Goal: Transaction & Acquisition: Download file/media

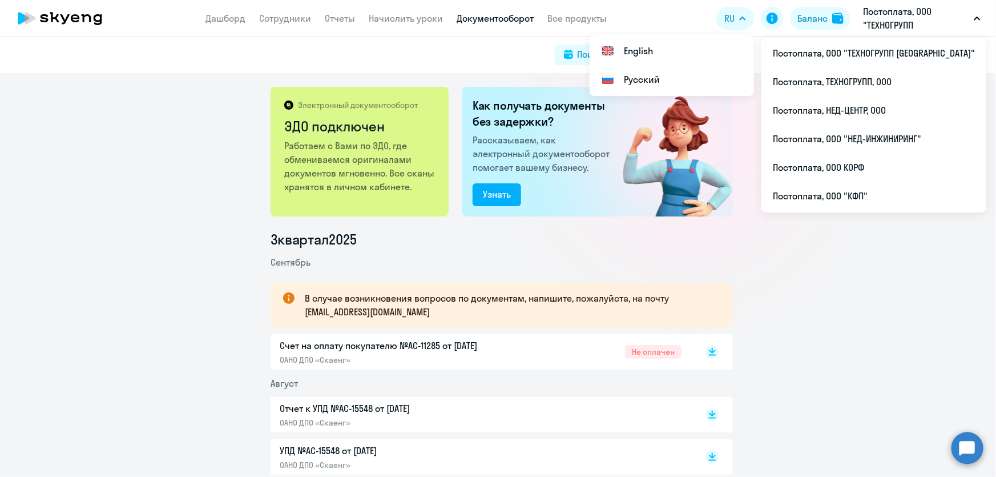
click at [885, 14] on p "Постоплата, ООО "ТЕХНОГРУПП [GEOGRAPHIC_DATA]"" at bounding box center [916, 18] width 106 height 27
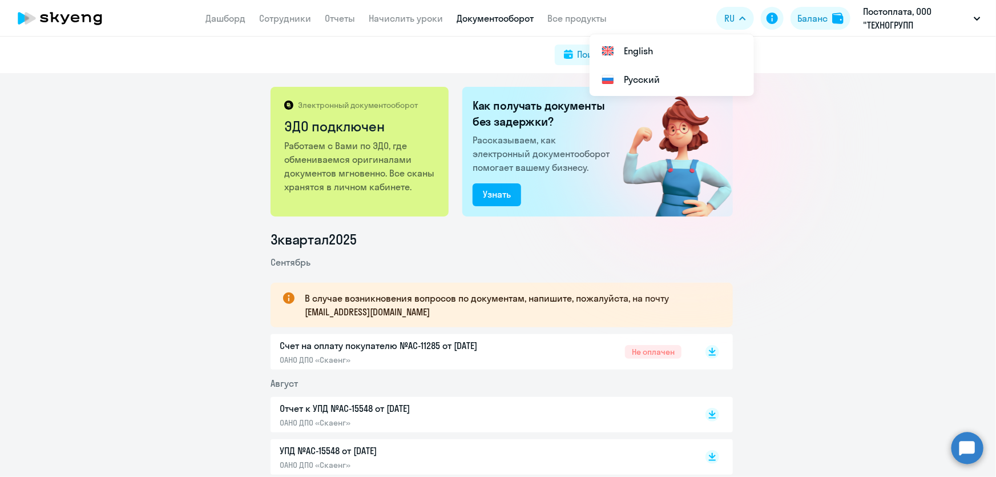
click at [466, 19] on link "Документооборот" at bounding box center [495, 18] width 77 height 11
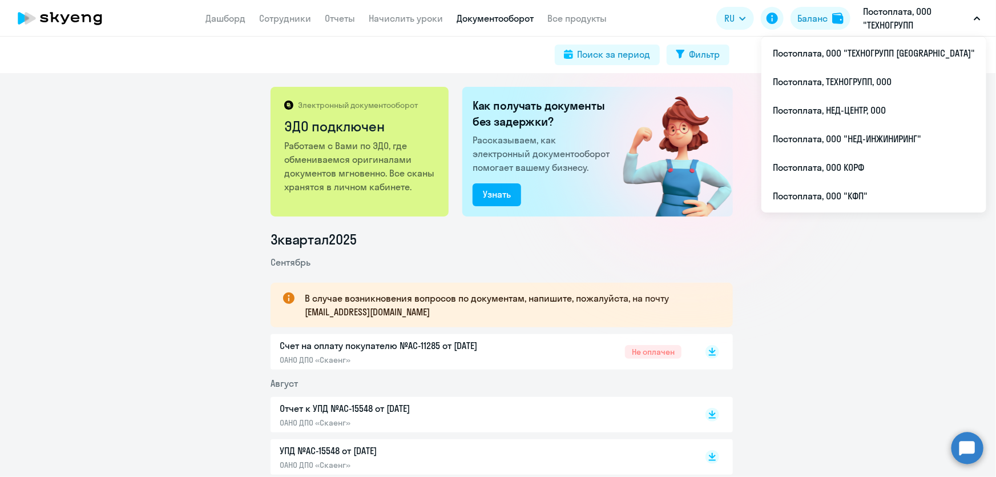
click at [900, 24] on p "Постоплата, ООО "ТЕХНОГРУПП [GEOGRAPHIC_DATA]"" at bounding box center [916, 18] width 106 height 27
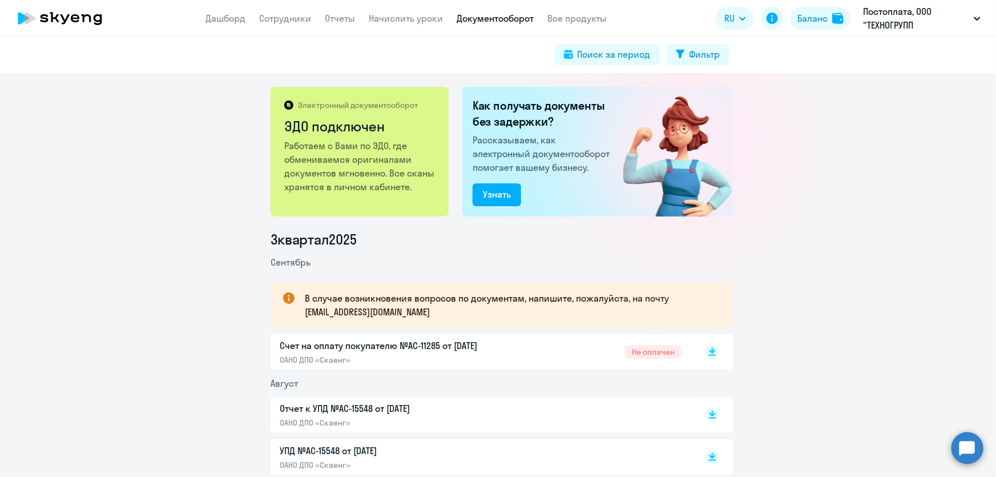
click at [900, 24] on p "Постоплата, ООО "ТЕХНОГРУПП [GEOGRAPHIC_DATA]"" at bounding box center [916, 18] width 106 height 27
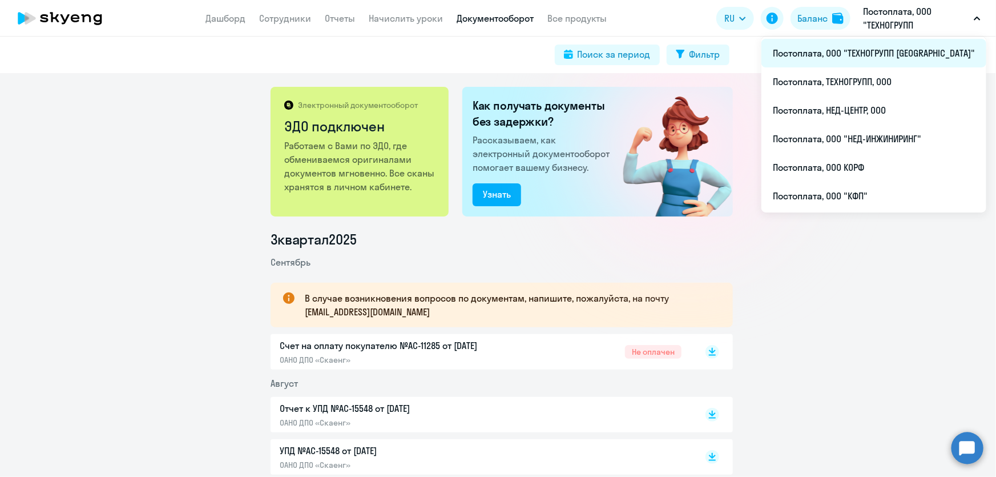
click at [897, 50] on li "Постоплата, ООО "ТЕХНОГРУПП [GEOGRAPHIC_DATA]"" at bounding box center [873, 53] width 225 height 29
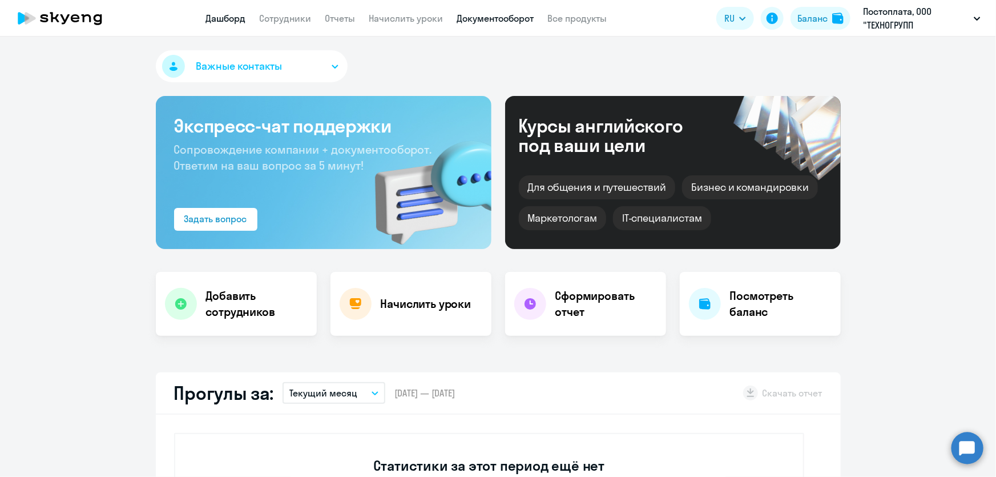
click at [497, 19] on link "Документооборот" at bounding box center [495, 18] width 77 height 11
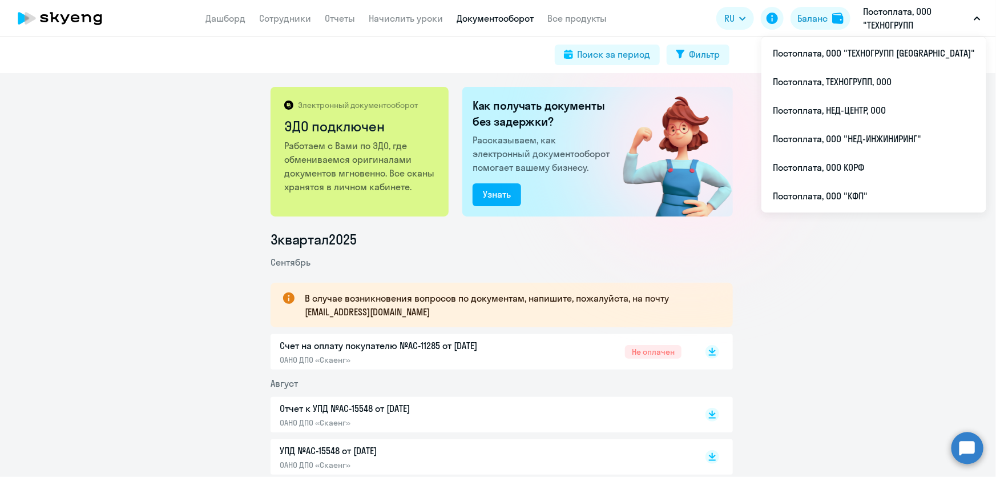
click at [936, 19] on p "Постоплата, ООО "ТЕХНОГРУПП [GEOGRAPHIC_DATA]"" at bounding box center [916, 18] width 106 height 27
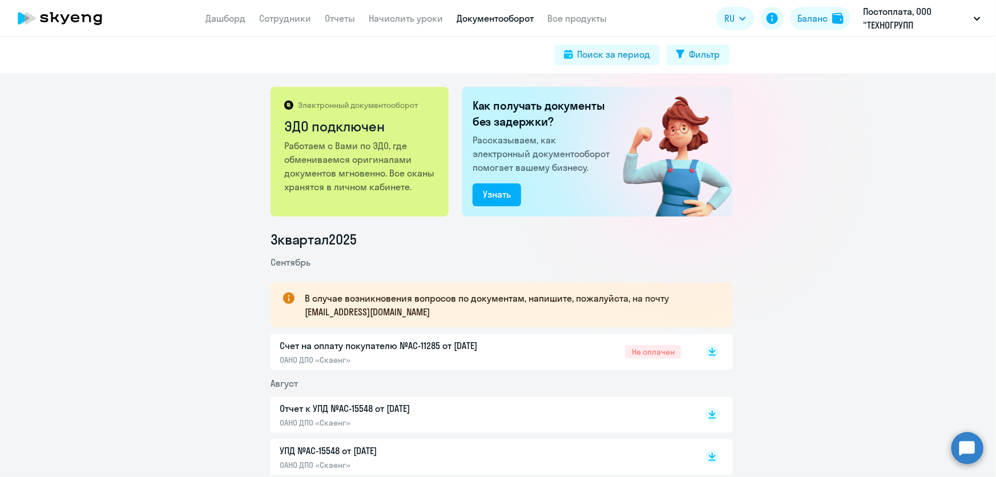
click at [900, 24] on p "Постоплата, ООО "ТЕХНОГРУПП [GEOGRAPHIC_DATA]"" at bounding box center [916, 18] width 106 height 27
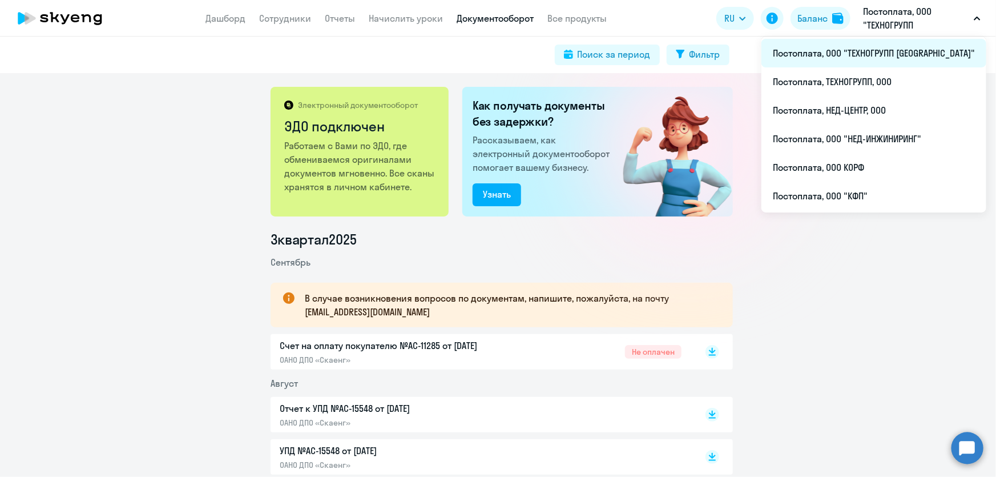
click at [897, 53] on li "Постоплата, ООО "ТЕХНОГРУПП [GEOGRAPHIC_DATA]"" at bounding box center [873, 53] width 225 height 29
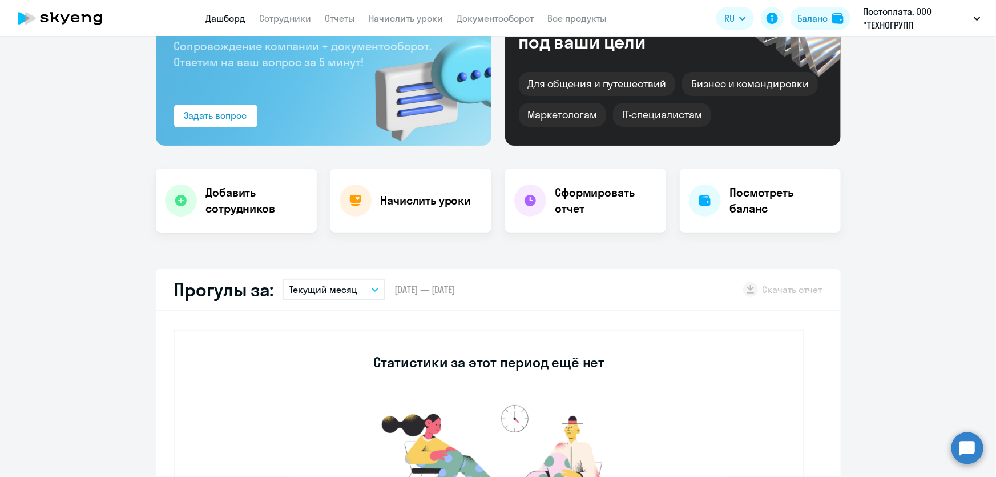
select select "30"
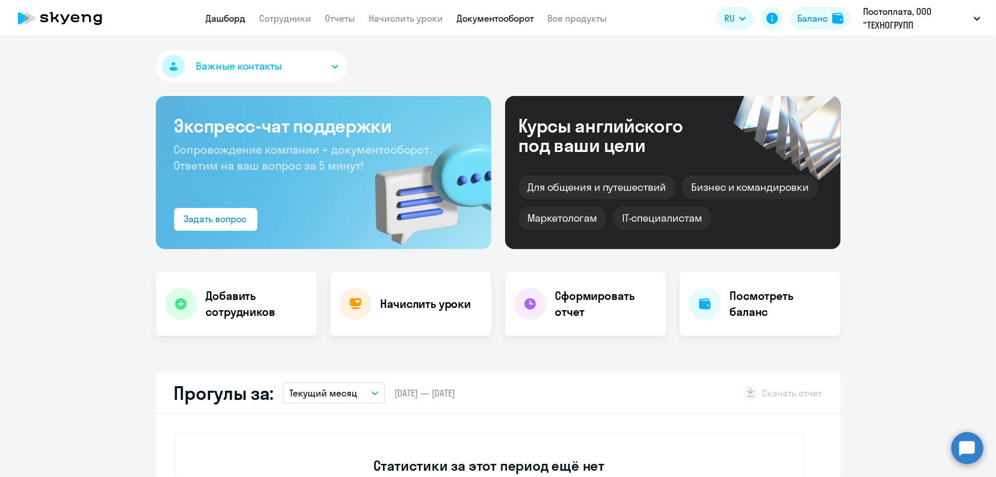
click at [477, 18] on link "Документооборот" at bounding box center [495, 18] width 77 height 11
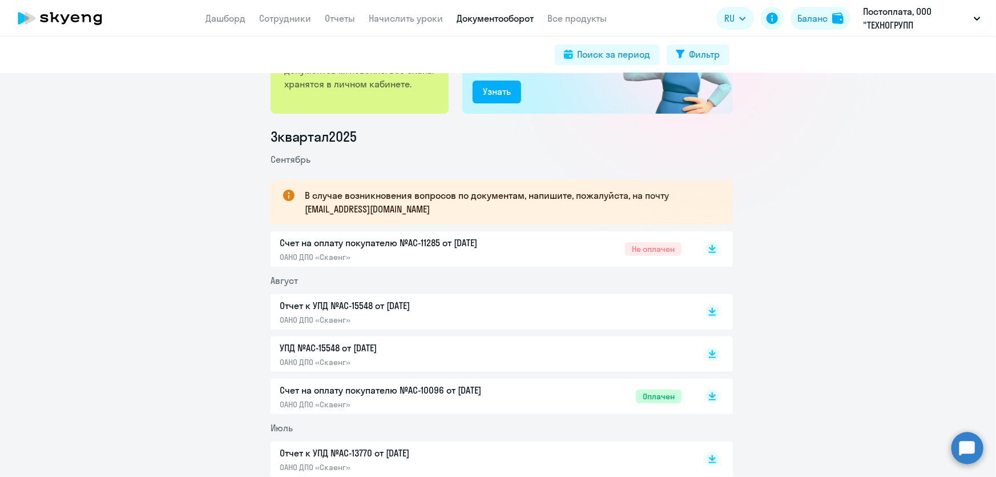
scroll to position [103, 0]
click at [705, 354] on rect at bounding box center [712, 353] width 14 height 14
click at [709, 309] on icon at bounding box center [712, 309] width 7 height 6
click at [705, 249] on rect at bounding box center [712, 248] width 14 height 14
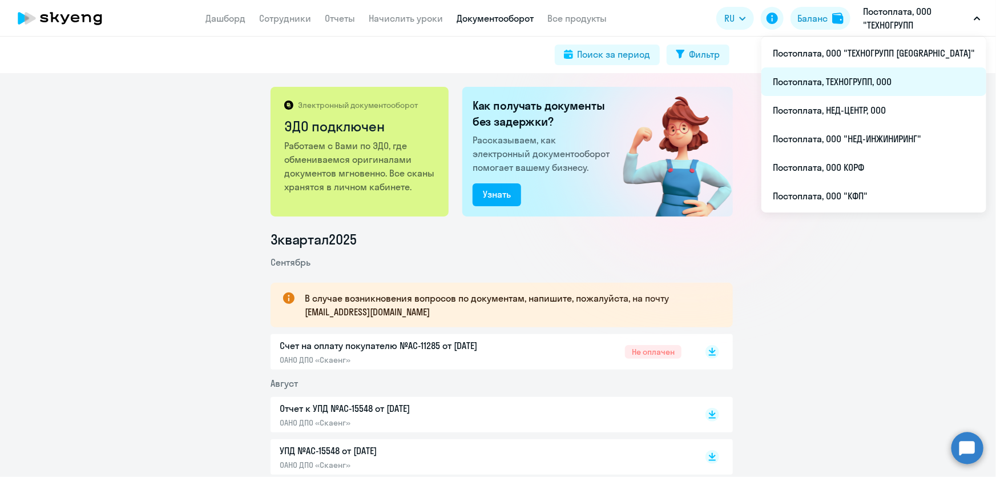
click at [884, 84] on li "Постоплата, ТЕХНОГРУПП, ООО" at bounding box center [873, 81] width 225 height 29
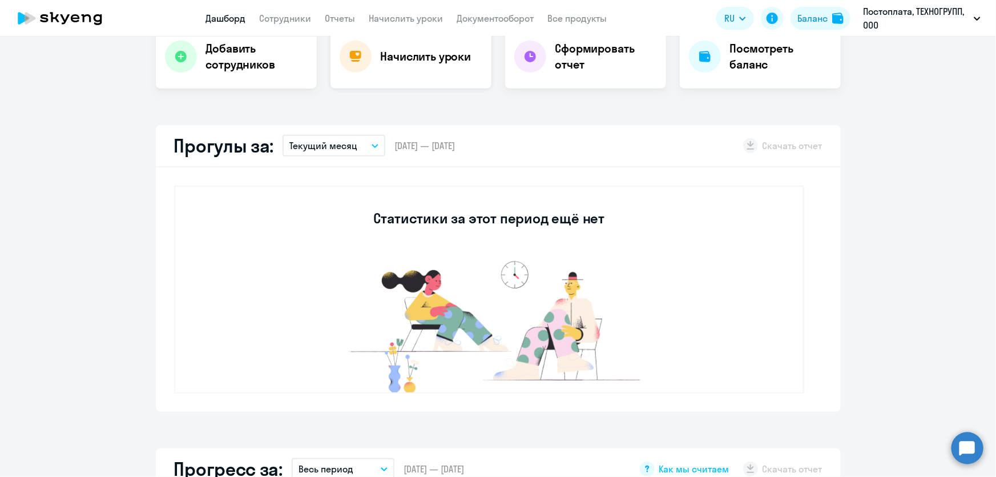
scroll to position [259, 0]
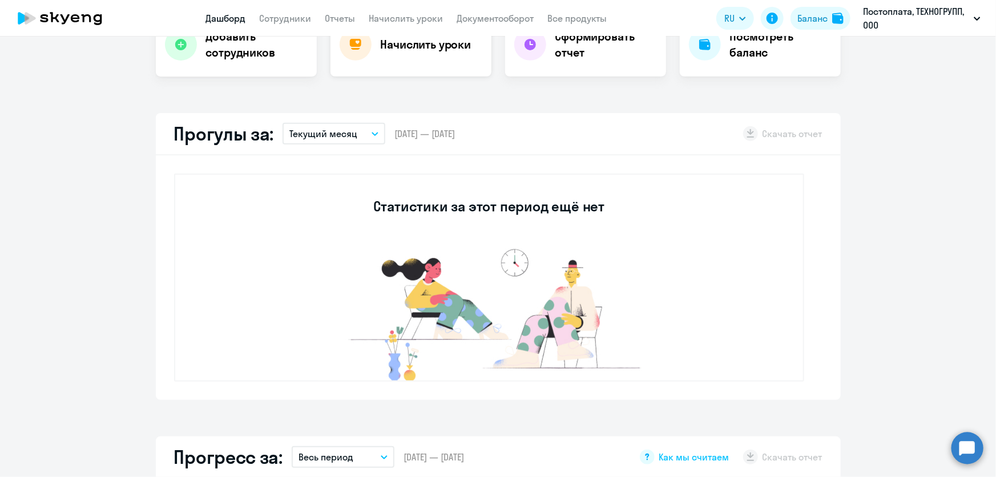
select select "30"
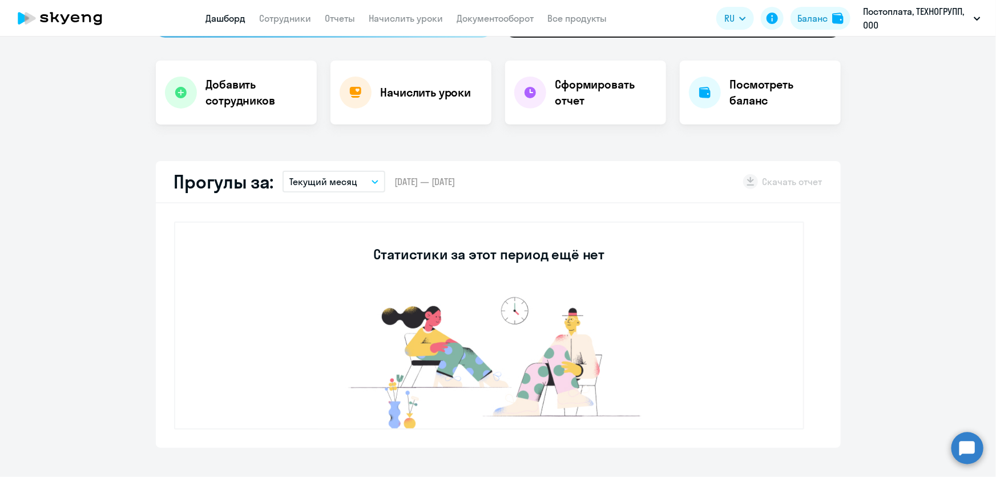
scroll to position [155, 0]
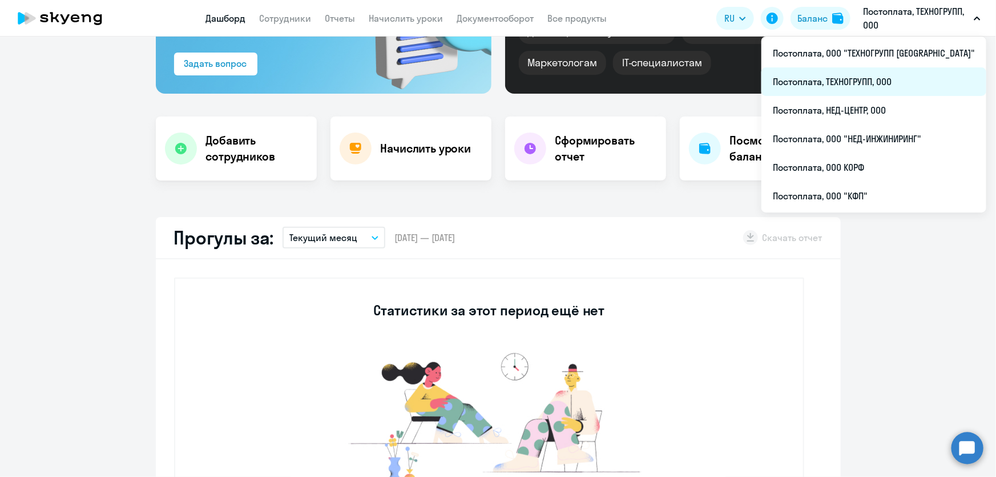
click at [873, 82] on li "Постоплата, ТЕХНОГРУПП, ООО" at bounding box center [873, 81] width 225 height 29
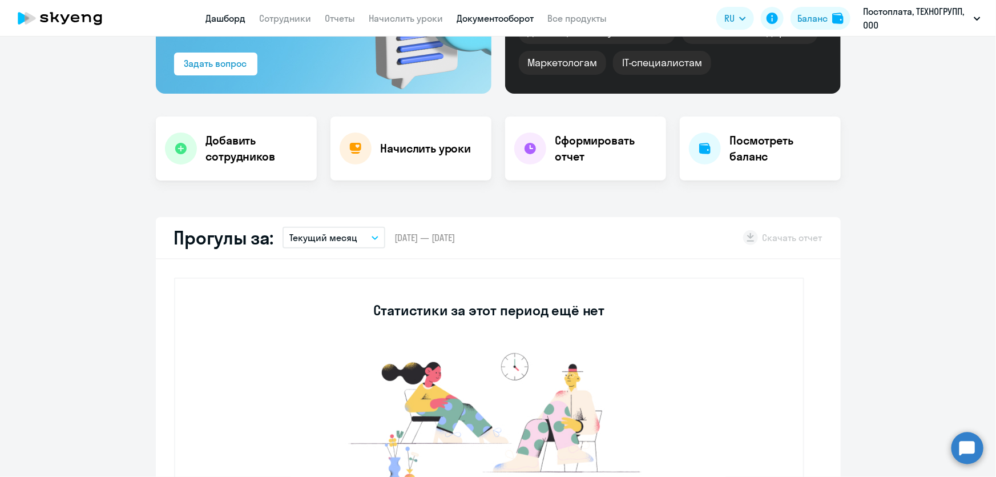
click at [476, 21] on link "Документооборот" at bounding box center [495, 18] width 77 height 11
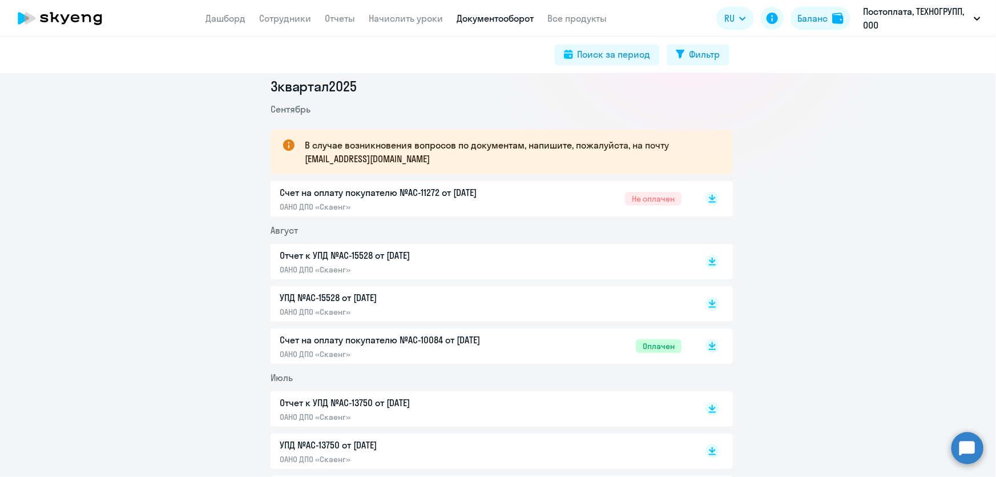
scroll to position [259, 0]
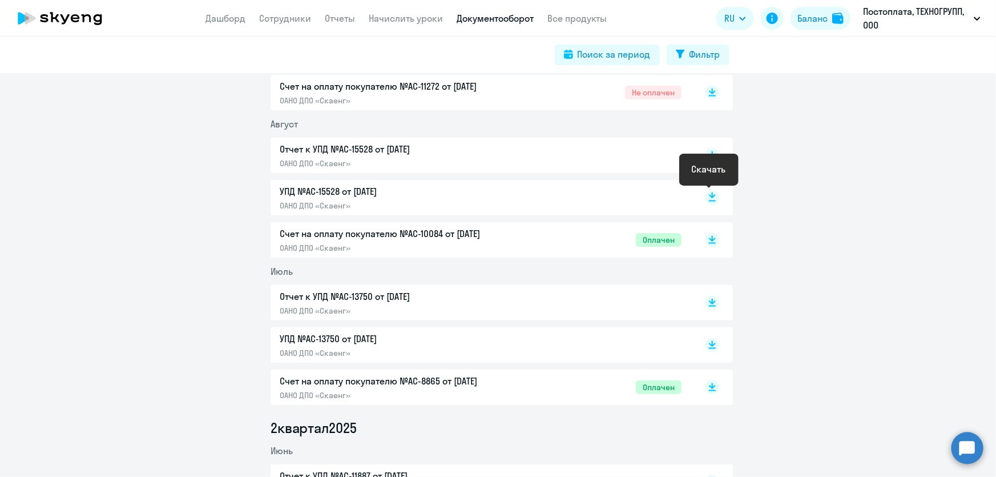
click at [705, 197] on rect at bounding box center [712, 198] width 14 height 14
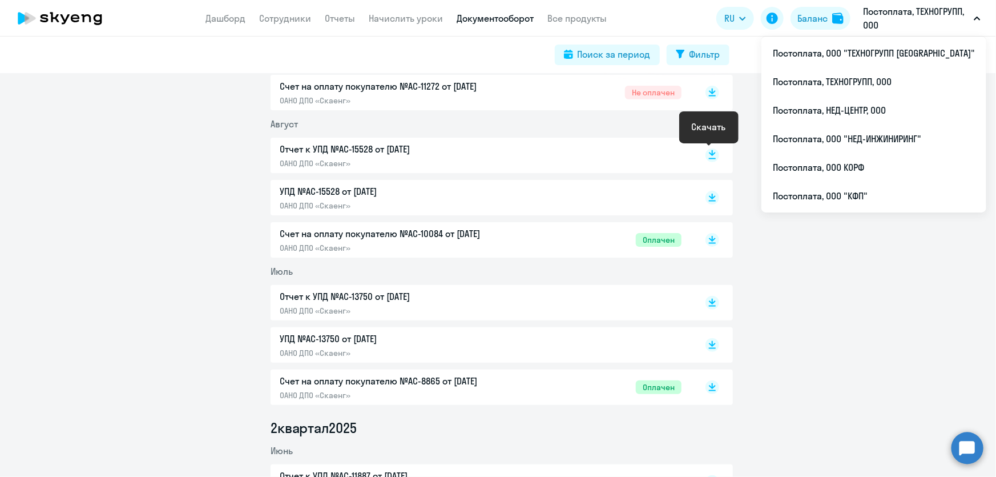
click at [705, 155] on rect at bounding box center [712, 155] width 14 height 14
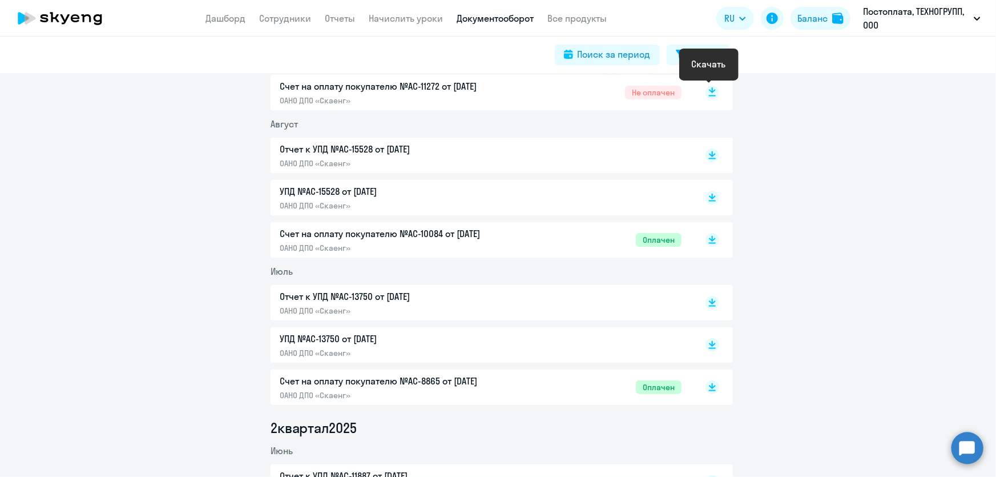
click at [706, 88] on rect at bounding box center [712, 93] width 14 height 14
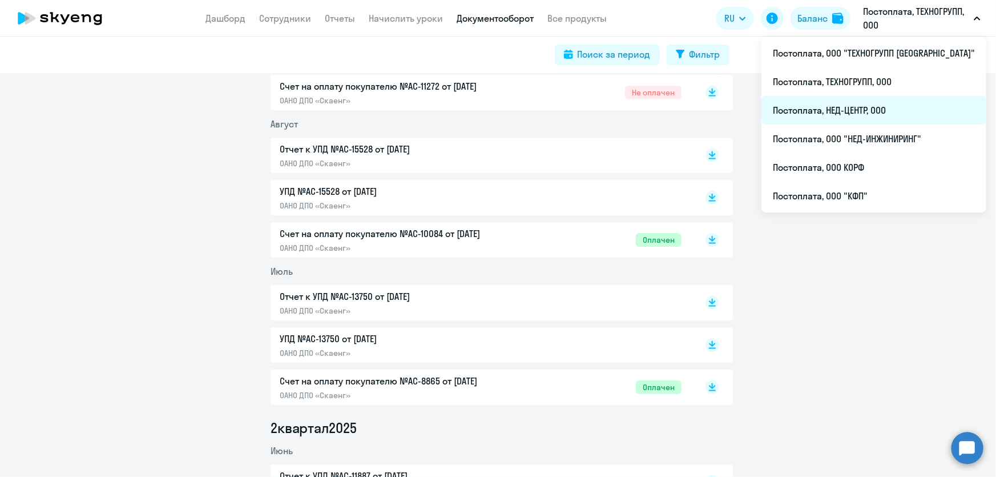
click at [852, 114] on li "Постоплата, НЕД-ЦЕНТР, ООО" at bounding box center [873, 110] width 225 height 29
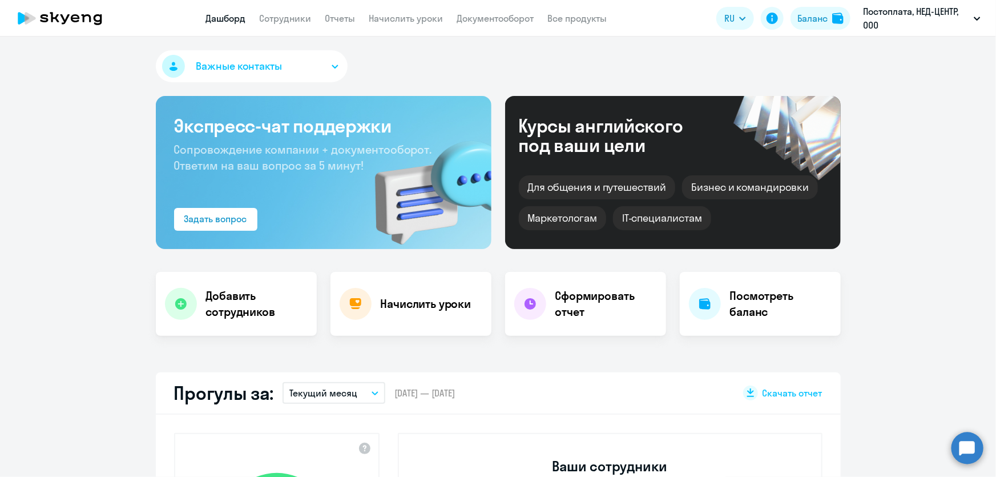
select select "30"
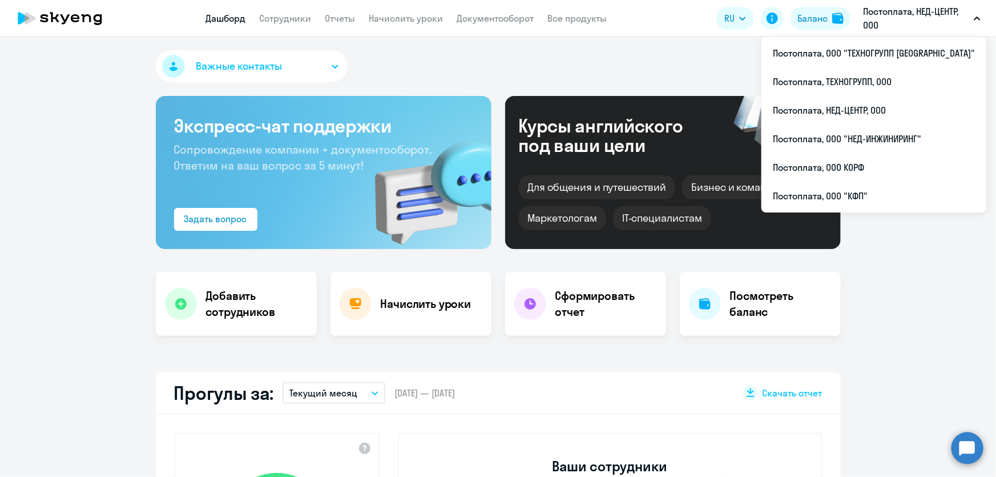
click at [873, 11] on p "Постоплата, НЕД-ЦЕНТР, ООО" at bounding box center [916, 18] width 106 height 27
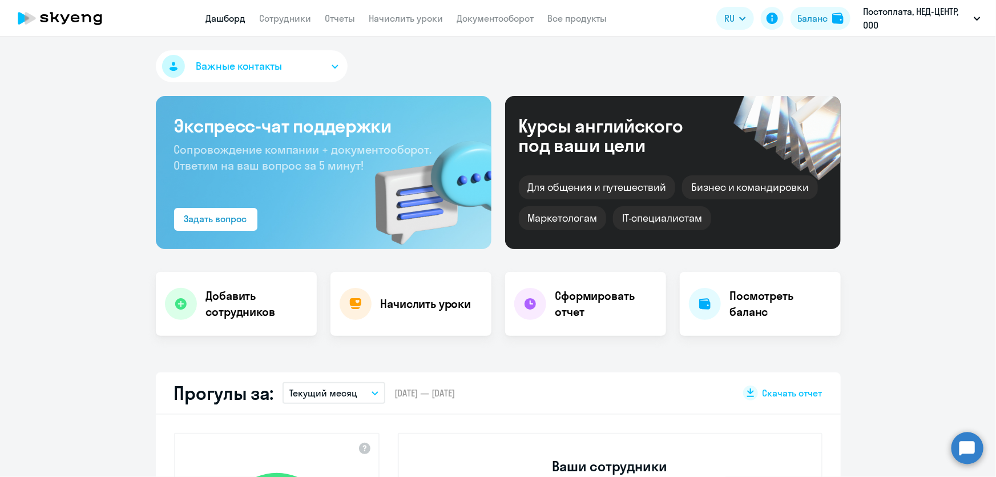
click at [873, 11] on p "Постоплата, НЕД-ЦЕНТР, ООО" at bounding box center [916, 18] width 106 height 27
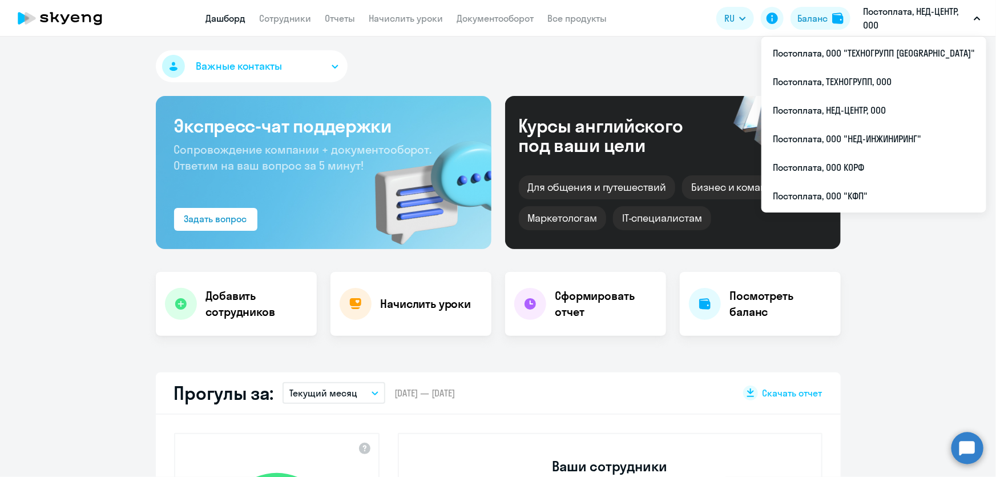
click at [873, 11] on p "Постоплата, НЕД-ЦЕНТР, ООО" at bounding box center [916, 18] width 106 height 27
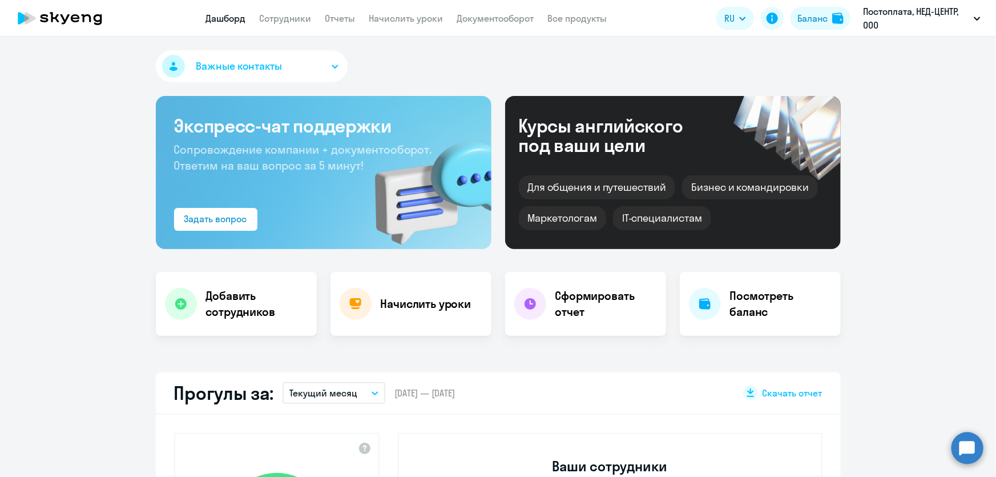
click at [873, 11] on p "Постоплата, НЕД-ЦЕНТР, ООО" at bounding box center [916, 18] width 106 height 27
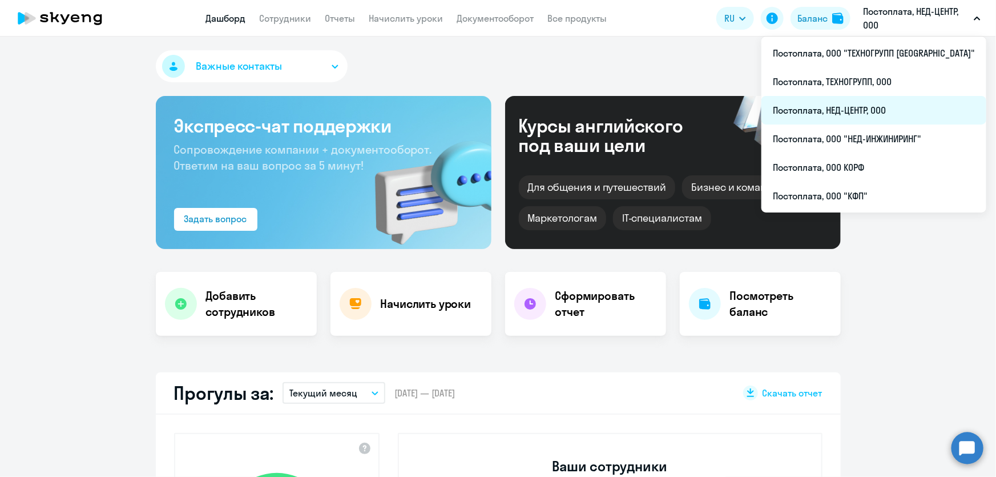
click at [877, 111] on li "Постоплата, НЕД-ЦЕНТР, ООО" at bounding box center [873, 110] width 225 height 29
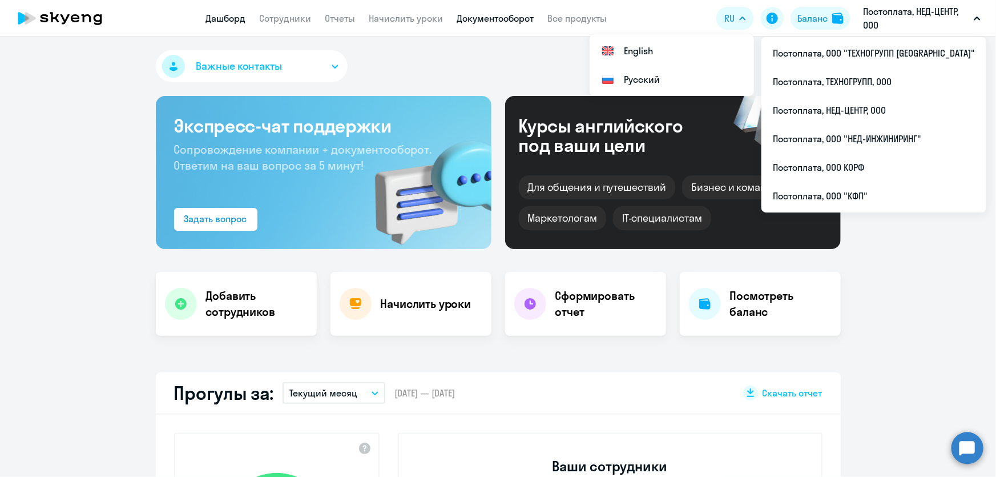
click at [507, 17] on link "Документооборот" at bounding box center [495, 18] width 77 height 11
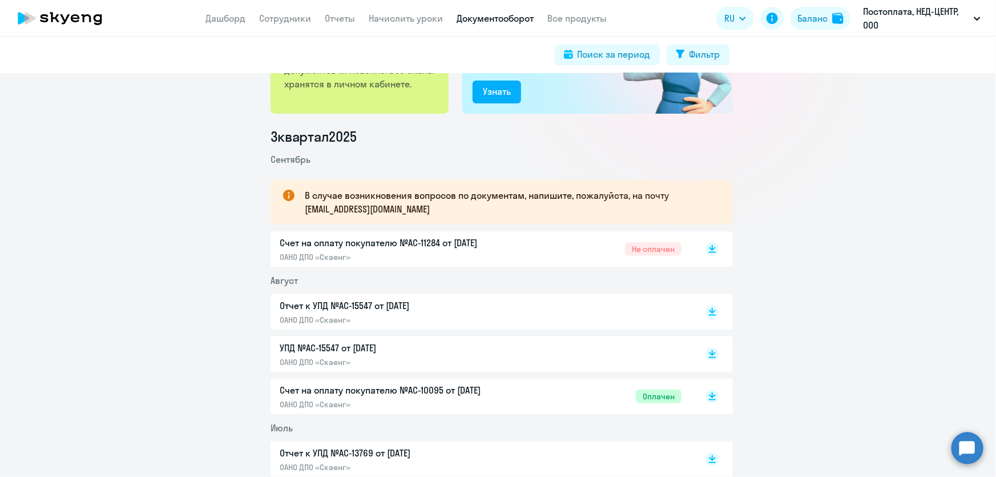
scroll to position [103, 0]
click at [709, 354] on rect at bounding box center [712, 353] width 14 height 14
click at [709, 312] on rect at bounding box center [712, 311] width 14 height 14
click at [709, 245] on icon at bounding box center [712, 246] width 7 height 6
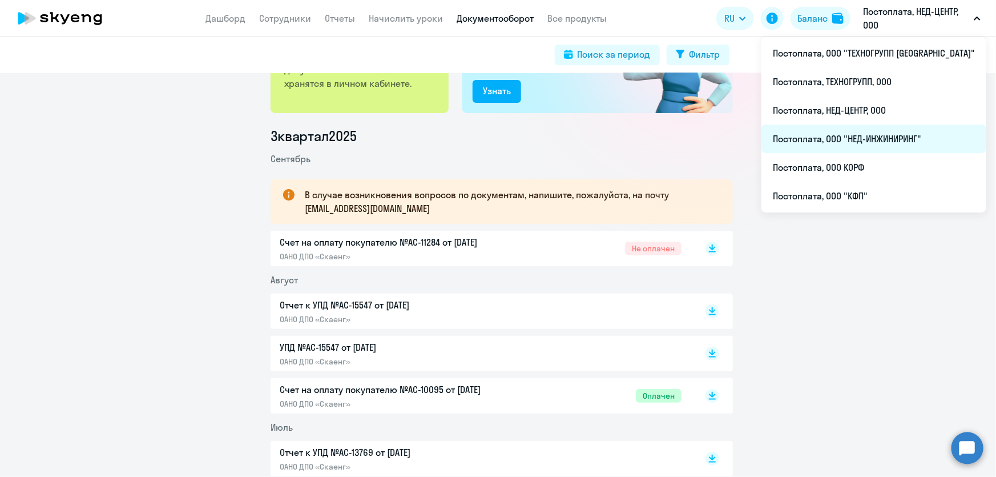
click at [865, 143] on li "Постоплата, ООО "НЕД-ИНЖИНИРИНГ"" at bounding box center [873, 138] width 225 height 29
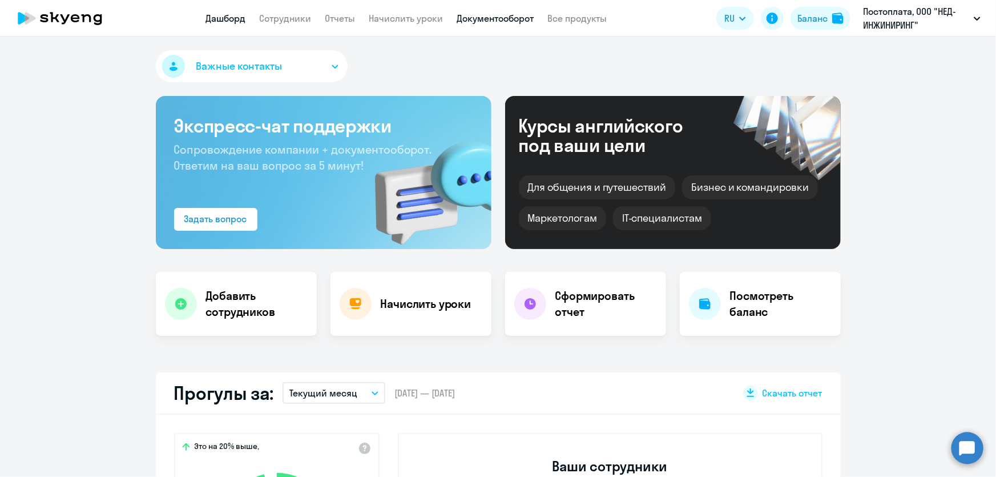
click at [479, 18] on link "Документооборот" at bounding box center [495, 18] width 77 height 11
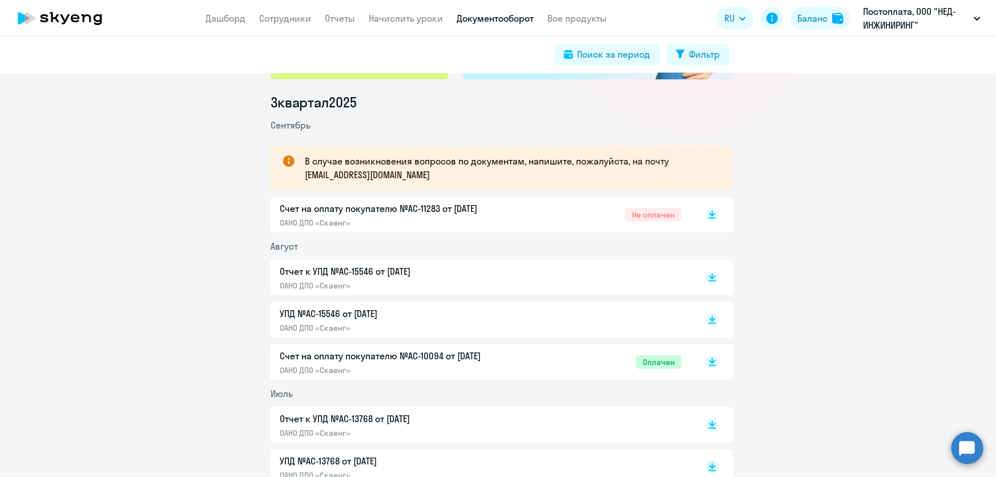
scroll to position [155, 0]
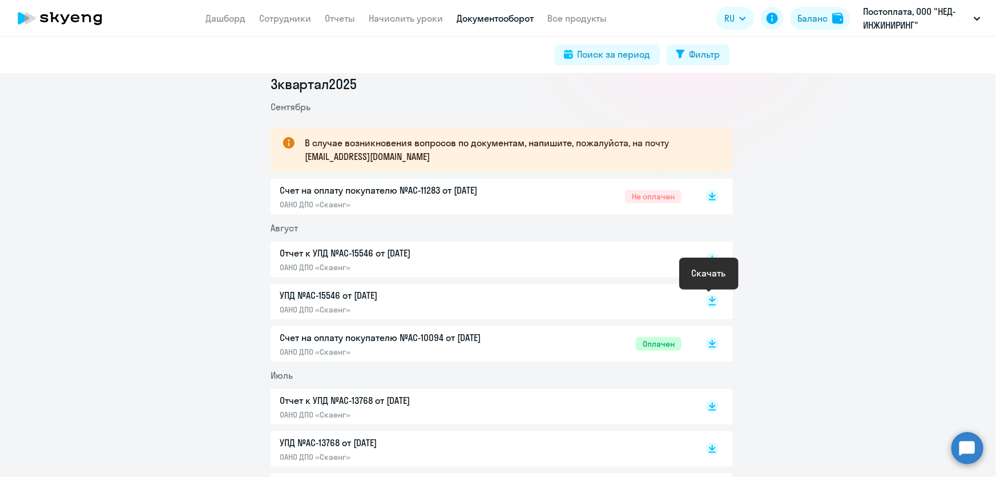
click at [705, 302] on rect at bounding box center [712, 302] width 14 height 14
click at [709, 257] on icon at bounding box center [712, 257] width 7 height 6
click at [706, 200] on rect at bounding box center [712, 196] width 14 height 14
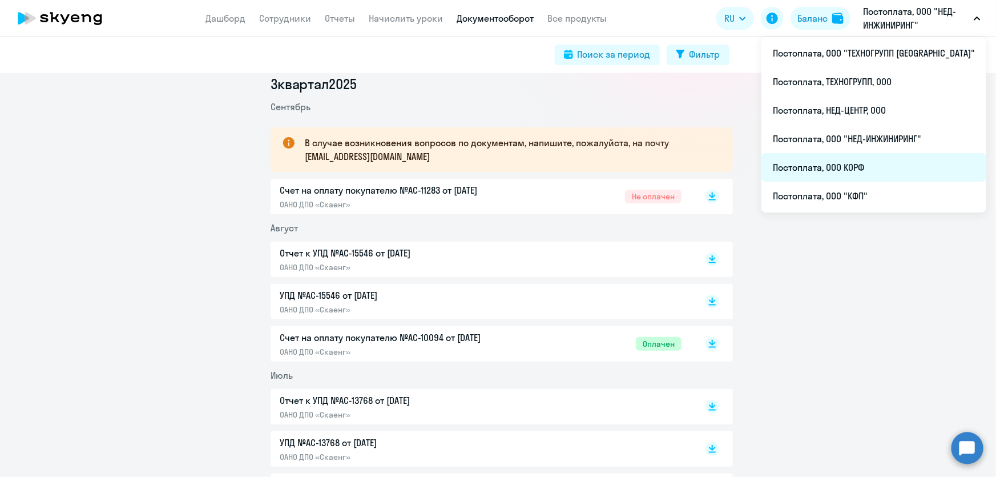
click at [865, 165] on li "Постоплата, ООО КОРФ" at bounding box center [873, 167] width 225 height 29
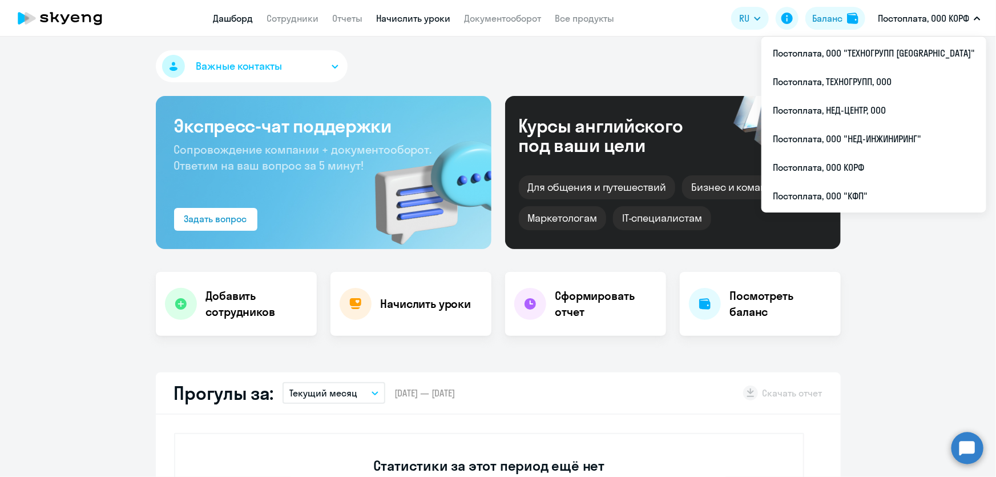
select select "30"
click at [519, 17] on link "Документооборот" at bounding box center [503, 18] width 77 height 11
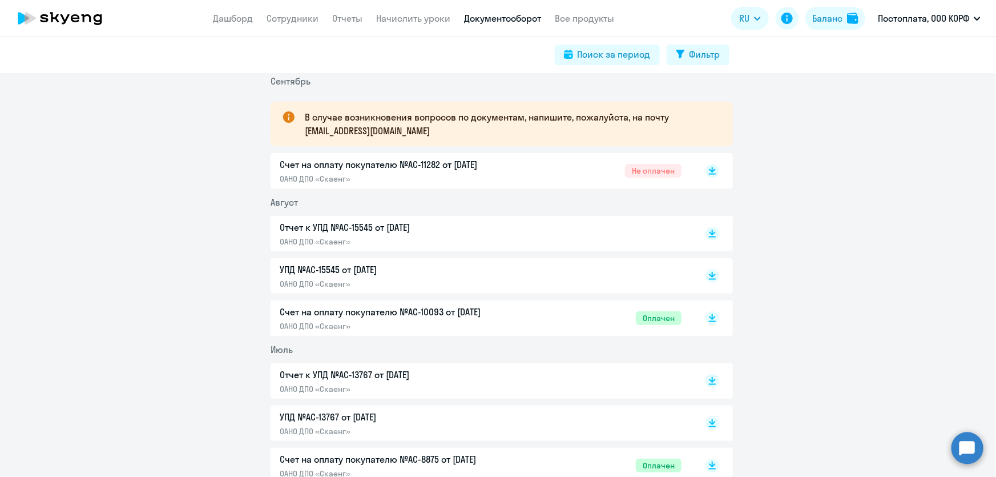
scroll to position [182, 0]
click at [709, 281] on rect at bounding box center [712, 275] width 14 height 14
click at [709, 231] on icon at bounding box center [712, 231] width 7 height 6
click at [709, 167] on icon at bounding box center [712, 168] width 7 height 6
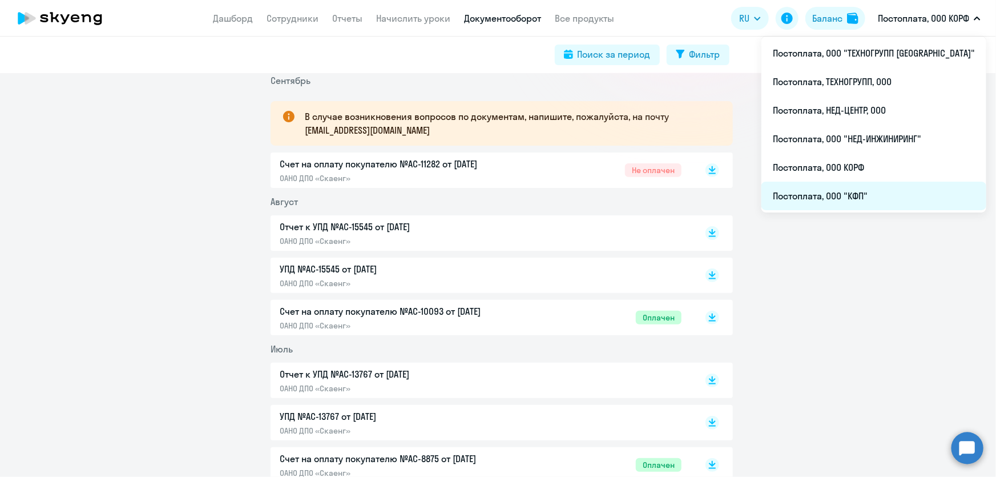
click at [863, 197] on li "Постоплата, ООО "КФП"" at bounding box center [873, 196] width 225 height 29
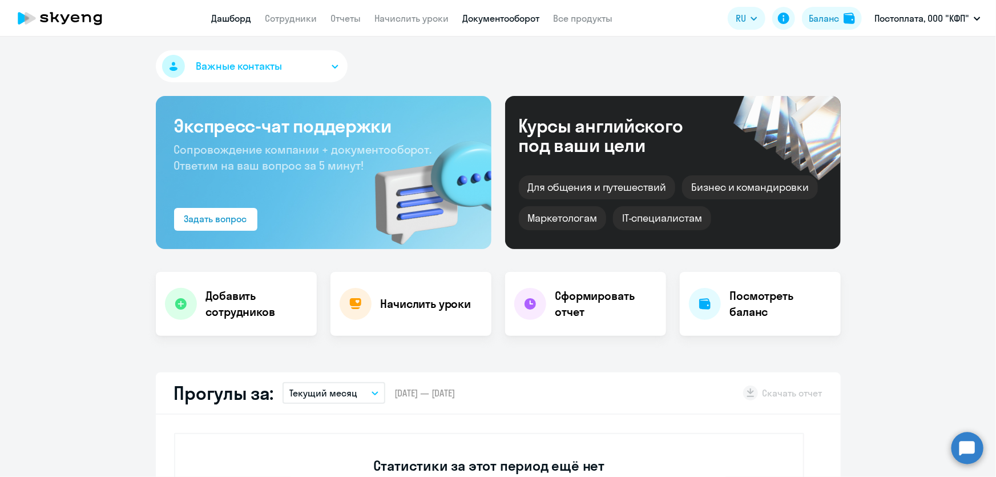
click at [490, 18] on link "Документооборот" at bounding box center [501, 18] width 77 height 11
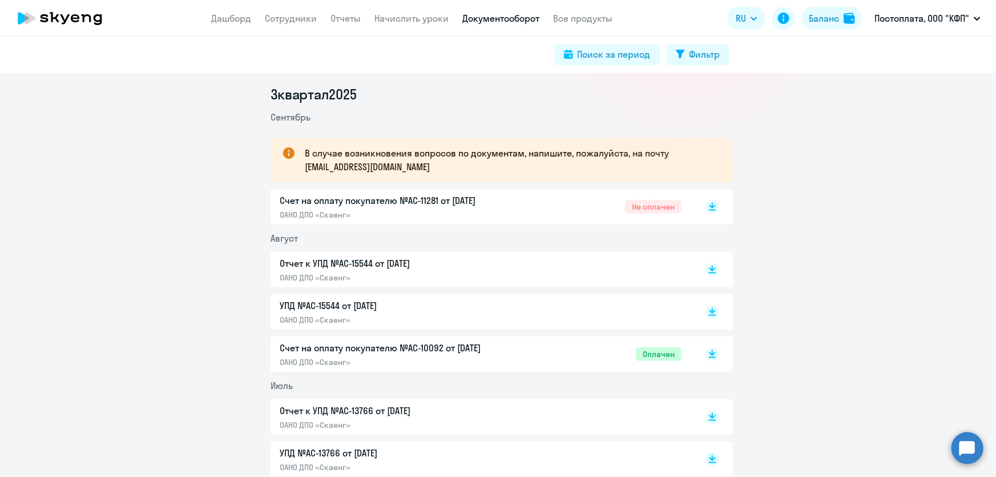
scroll to position [155, 0]
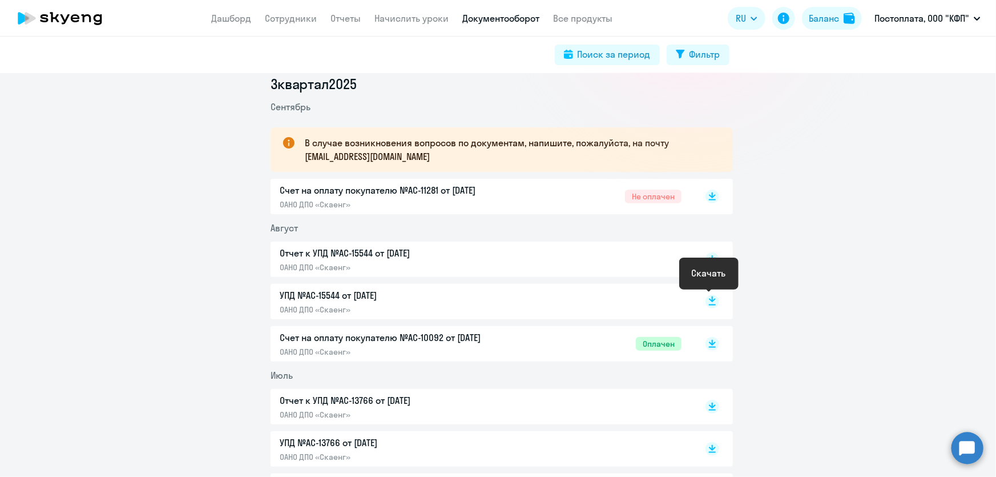
click at [709, 303] on rect at bounding box center [712, 302] width 14 height 14
click at [705, 262] on icon at bounding box center [712, 259] width 14 height 14
click at [709, 195] on icon at bounding box center [712, 194] width 7 height 6
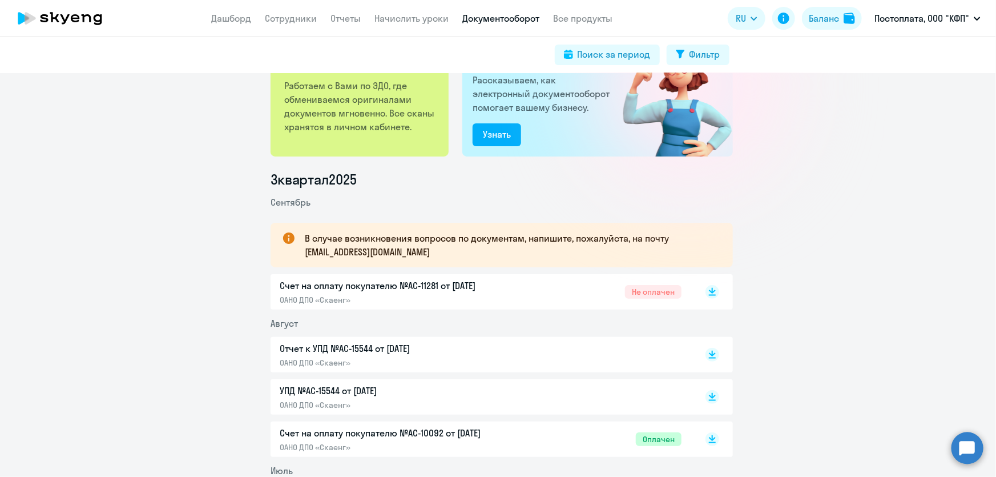
scroll to position [0, 0]
